Goal: Information Seeking & Learning: Learn about a topic

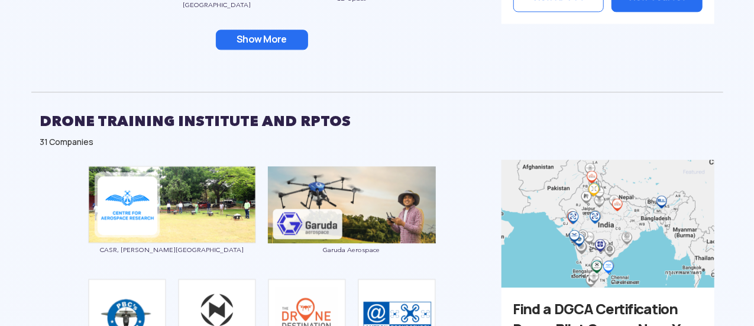
scroll to position [1361, 0]
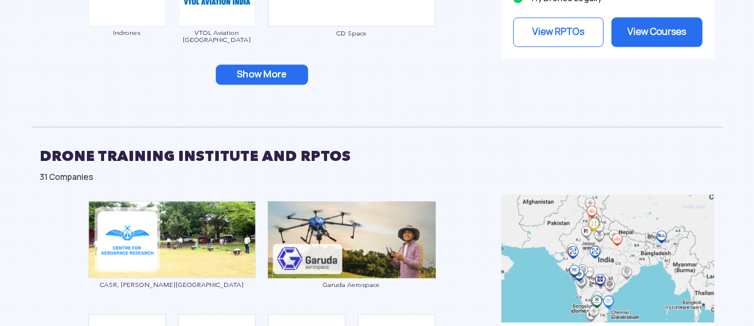
click at [281, 77] on button "Show More" at bounding box center [262, 74] width 92 height 20
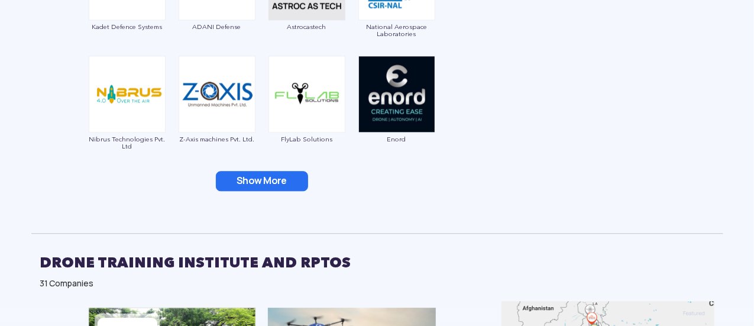
scroll to position [1538, 0]
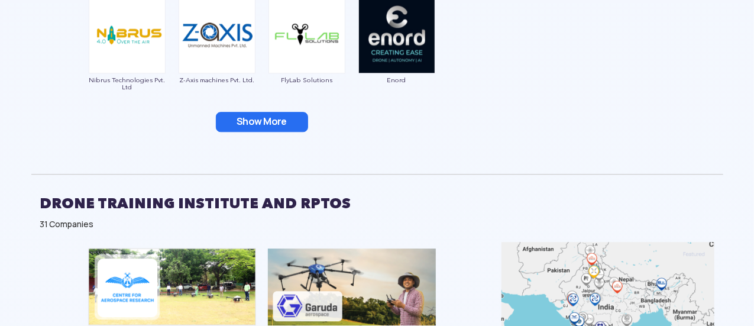
click at [268, 117] on button "Show More" at bounding box center [262, 122] width 92 height 20
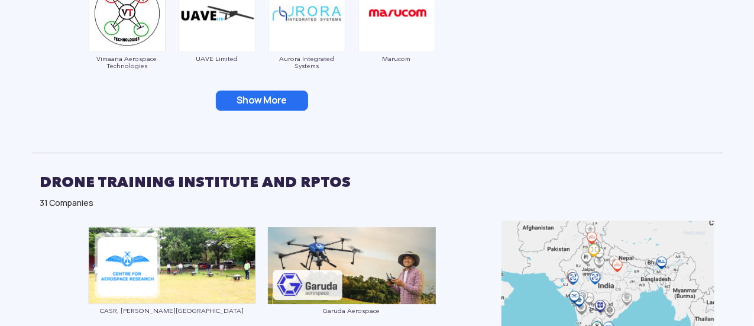
scroll to position [1775, 0]
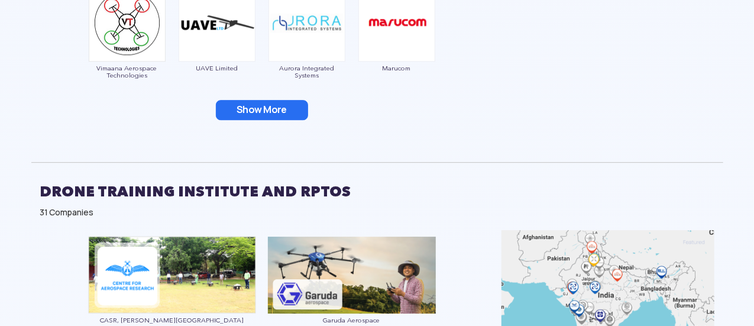
click at [261, 102] on button "Show More" at bounding box center [262, 110] width 92 height 20
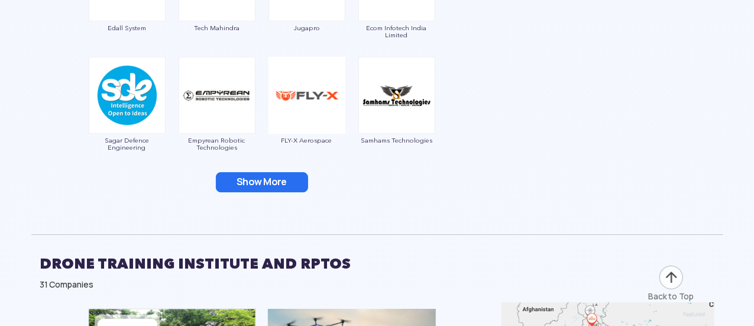
scroll to position [1952, 0]
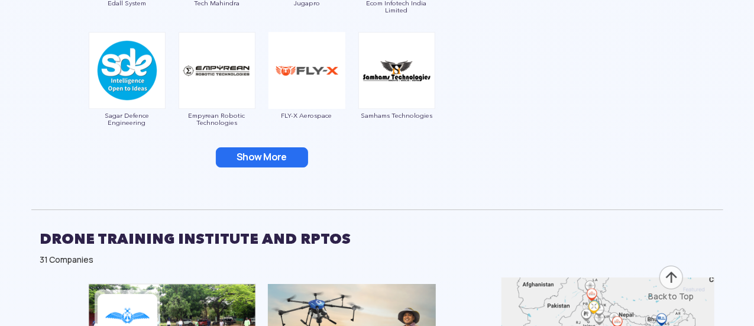
click at [278, 152] on button "Show More" at bounding box center [262, 157] width 92 height 20
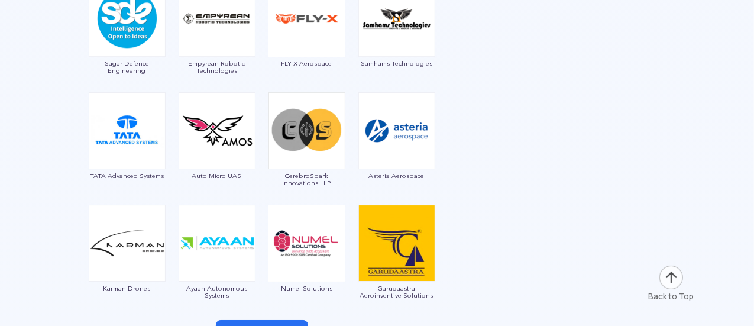
scroll to position [2070, 0]
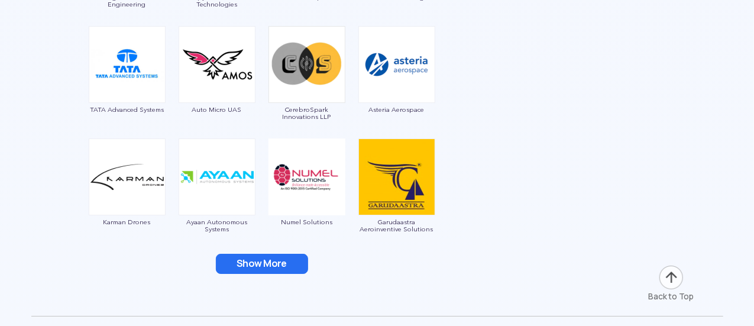
click at [292, 259] on button "Show More" at bounding box center [262, 264] width 92 height 20
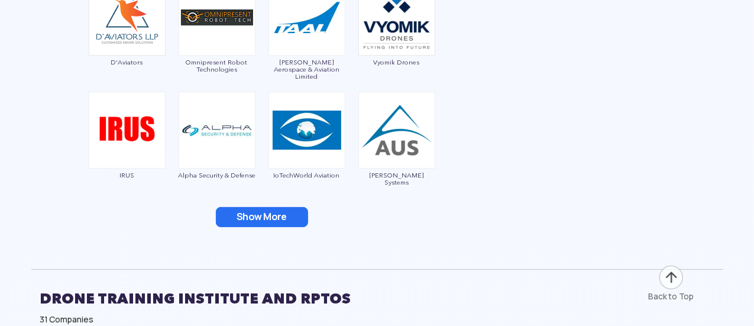
scroll to position [2366, 0]
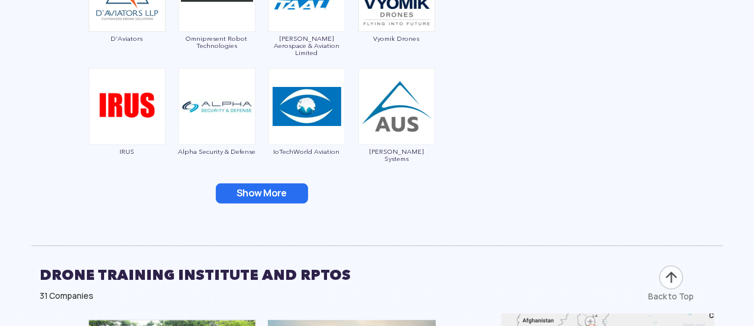
click at [271, 197] on button "Show More" at bounding box center [262, 193] width 92 height 20
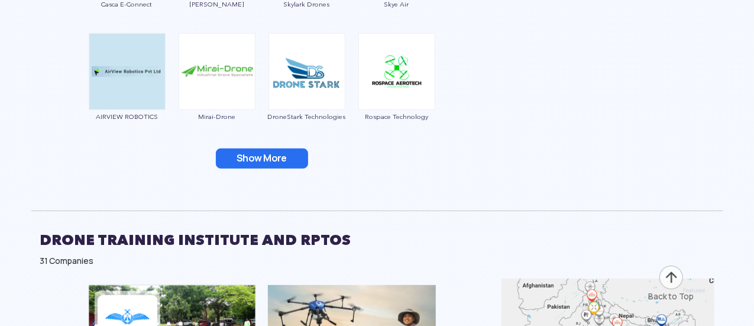
scroll to position [2603, 0]
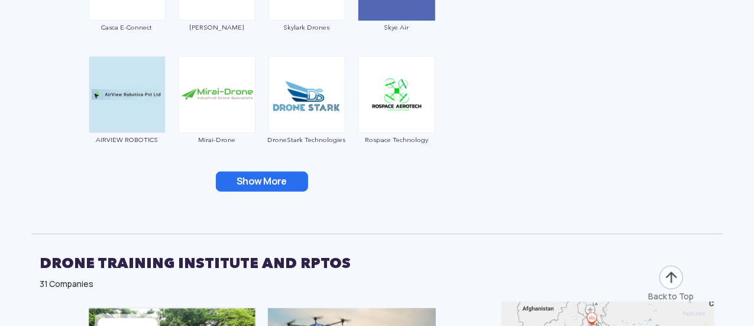
click at [292, 185] on button "Show More" at bounding box center [262, 182] width 92 height 20
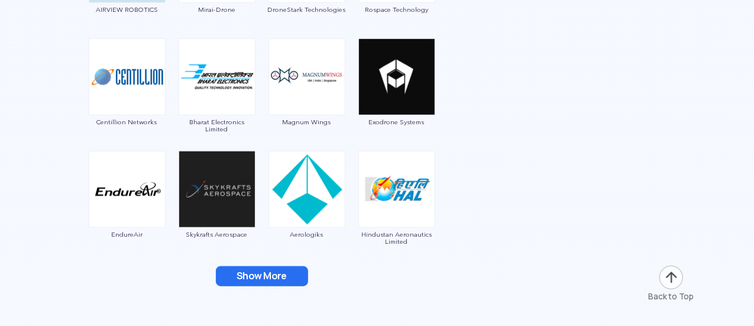
scroll to position [2780, 0]
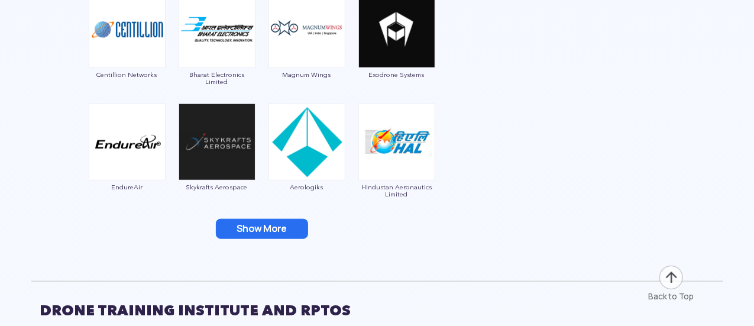
click at [276, 227] on button "Show More" at bounding box center [262, 229] width 92 height 20
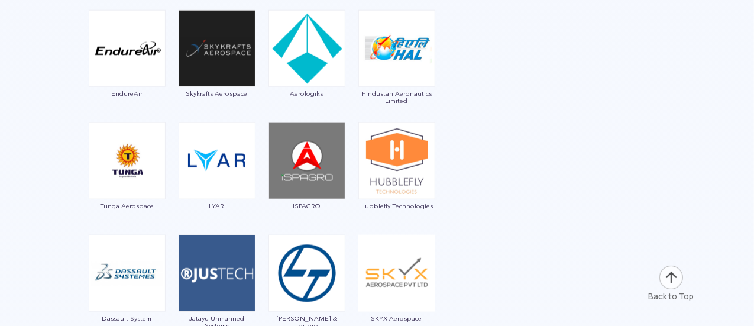
scroll to position [2958, 0]
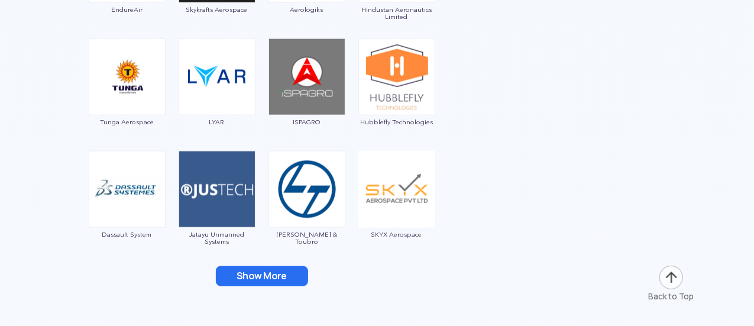
click at [274, 281] on button "Show More" at bounding box center [262, 276] width 92 height 20
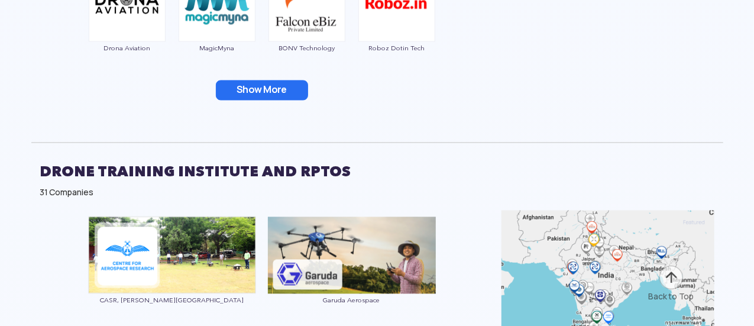
scroll to position [3313, 0]
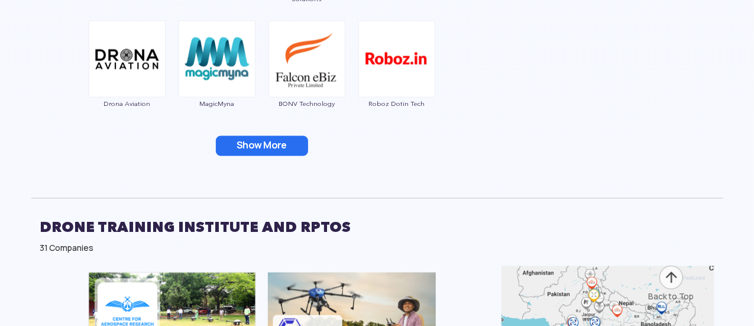
click at [281, 150] on button "Show More" at bounding box center [262, 146] width 92 height 20
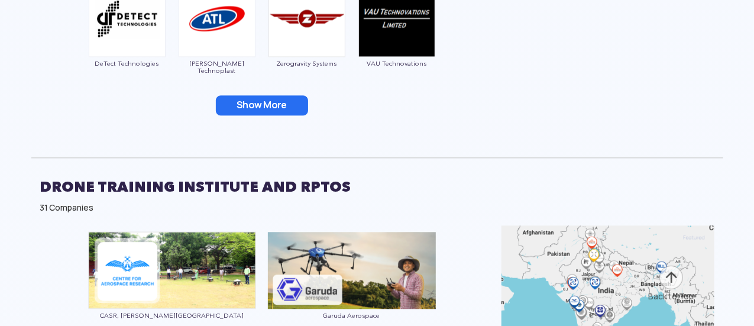
scroll to position [3668, 0]
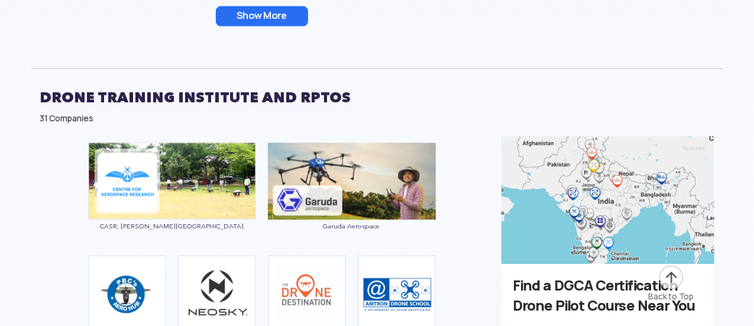
click at [274, 21] on button "Show More" at bounding box center [262, 16] width 92 height 20
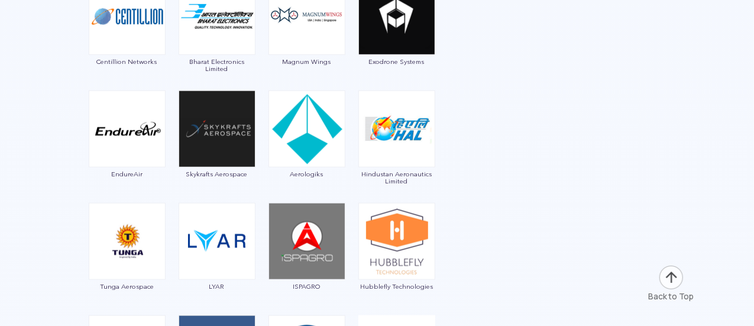
scroll to position [2709, 0]
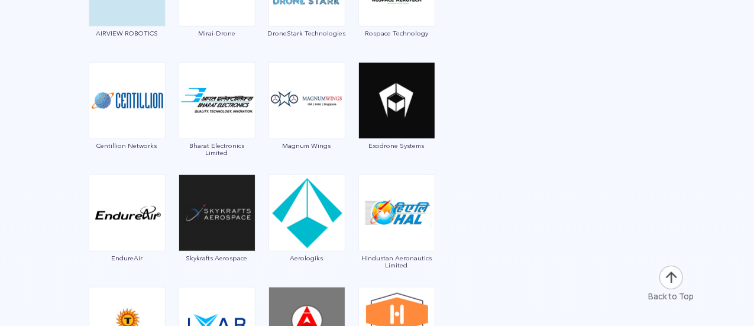
drag, startPoint x: 575, startPoint y: 153, endPoint x: 600, endPoint y: 89, distance: 68.0
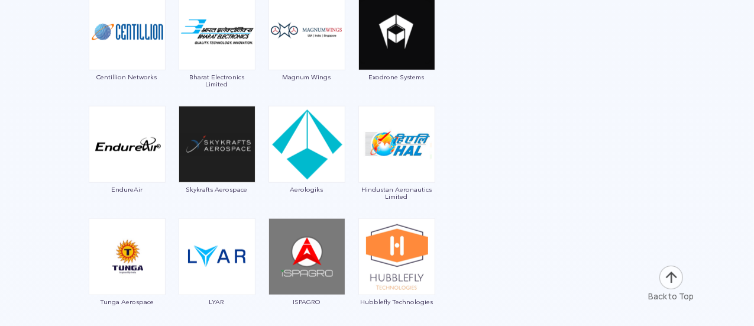
scroll to position [2828, 0]
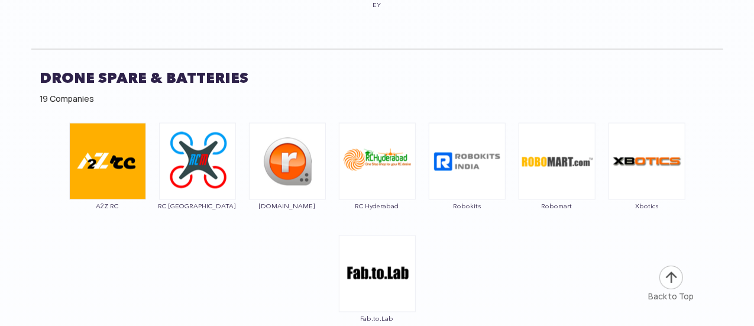
scroll to position [7856, 0]
